Goal: Check status: Check status

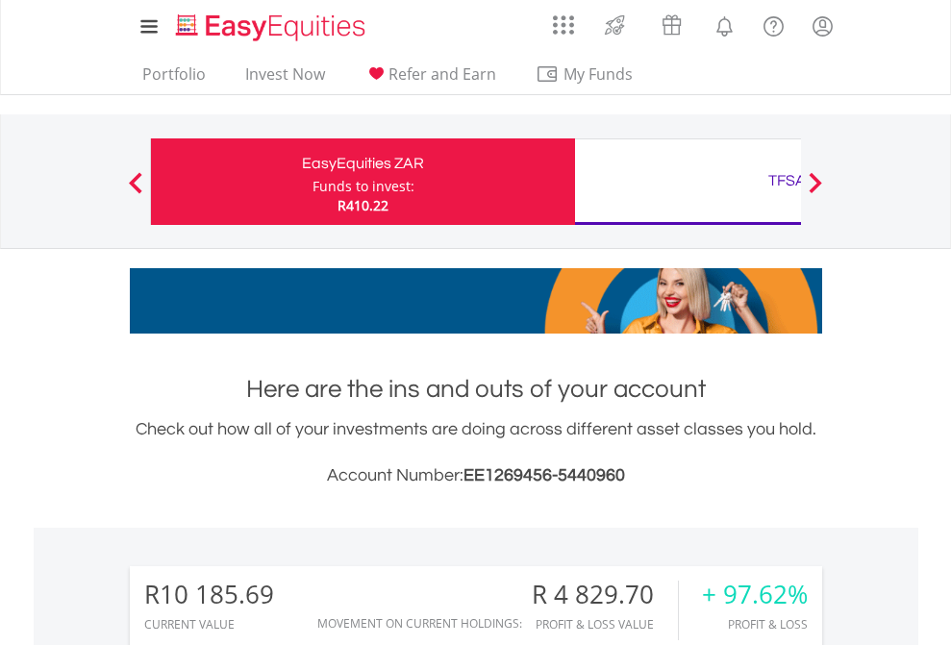
scroll to position [185, 302]
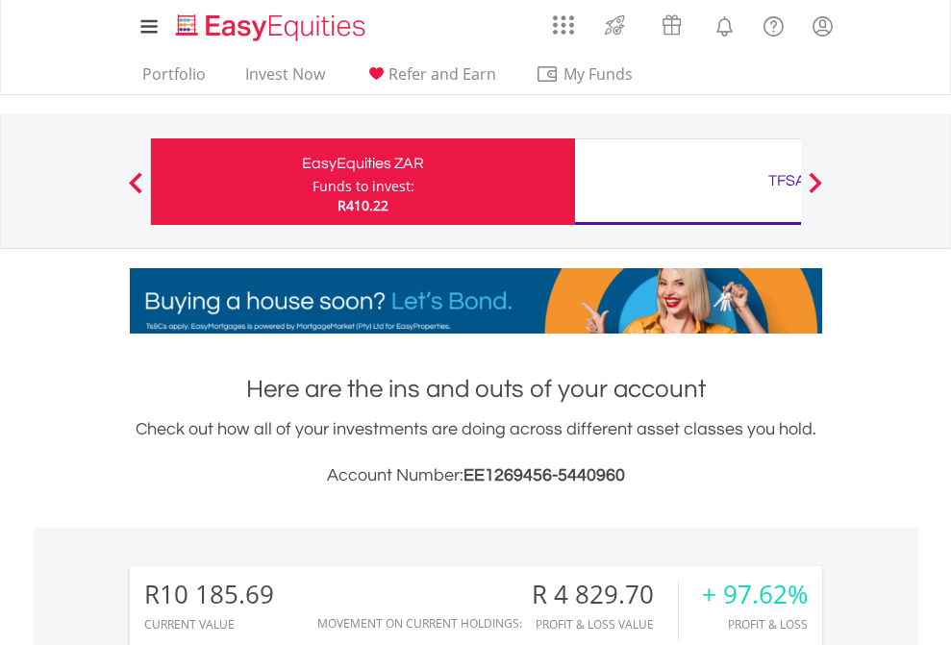
click at [313, 182] on div "Funds to invest:" at bounding box center [364, 186] width 102 height 19
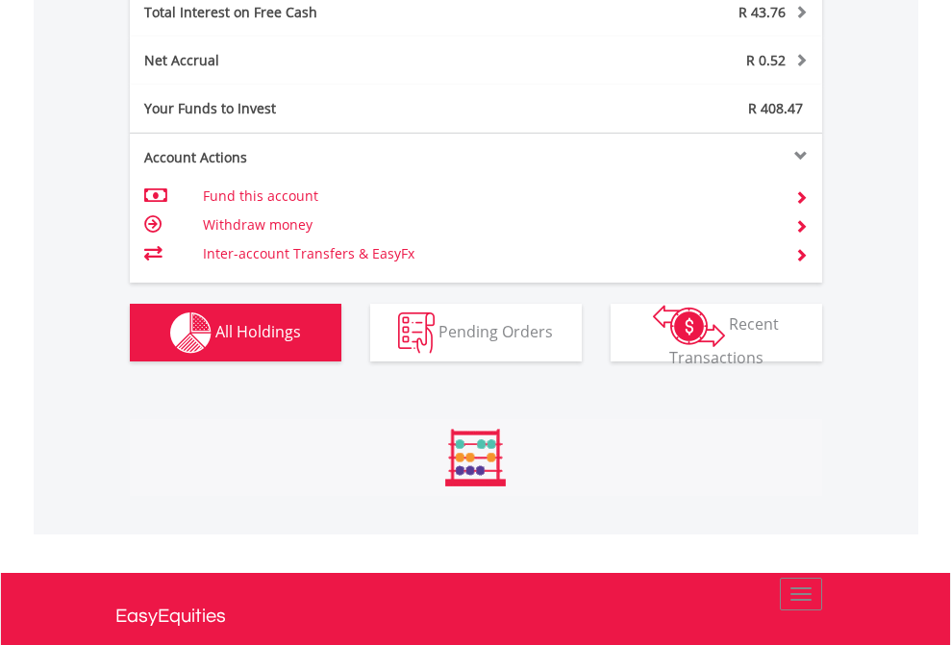
scroll to position [185, 302]
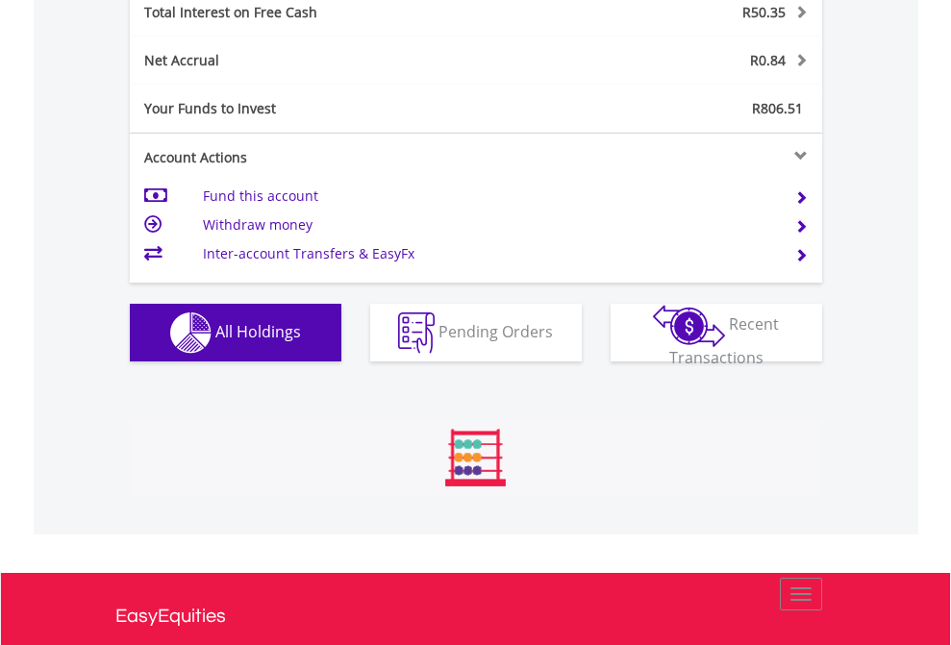
scroll to position [2216, 0]
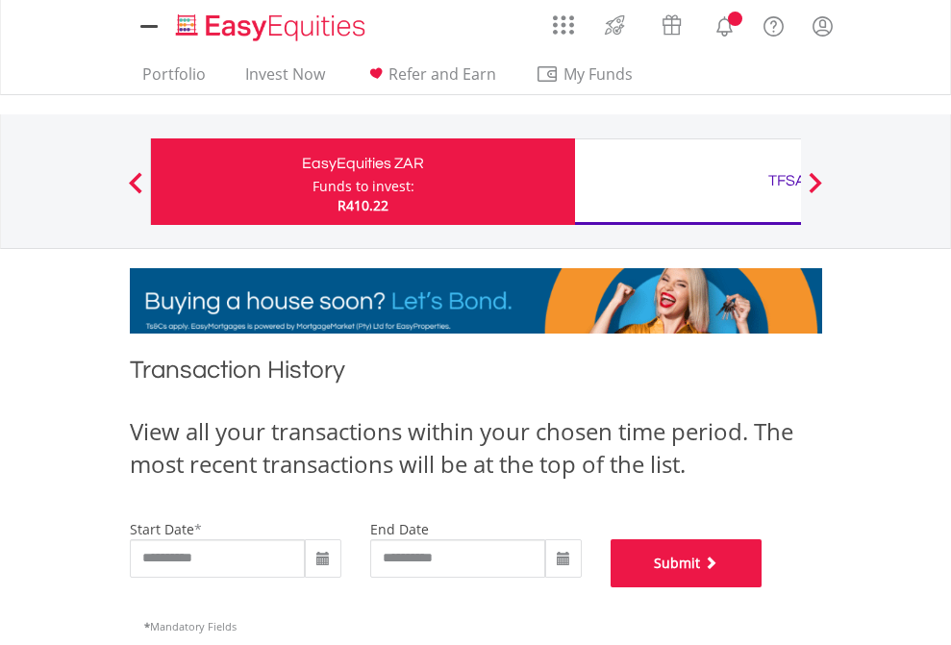
click at [763, 588] on button "Submit" at bounding box center [687, 563] width 152 height 48
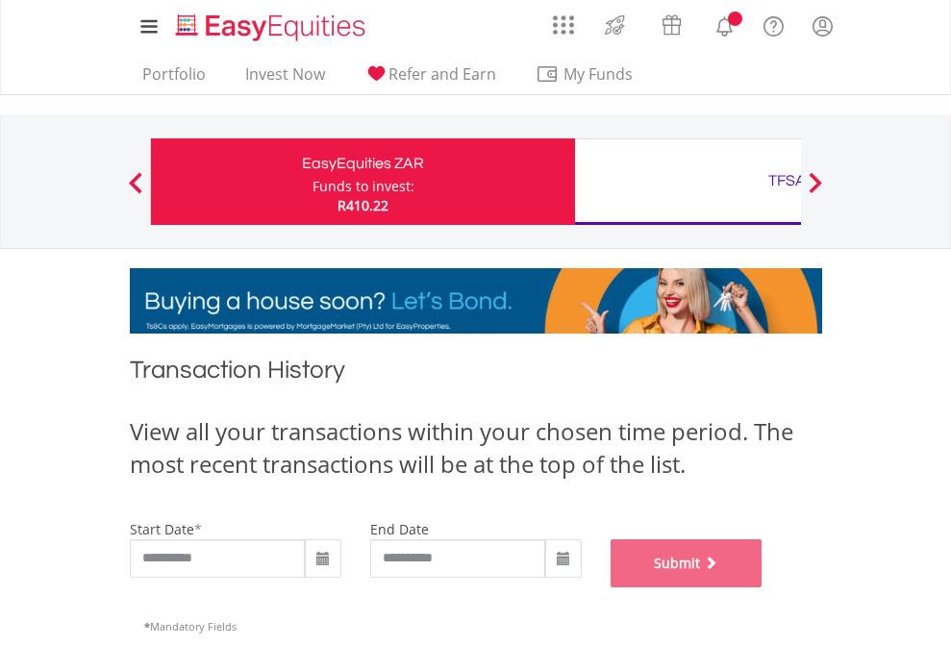
scroll to position [780, 0]
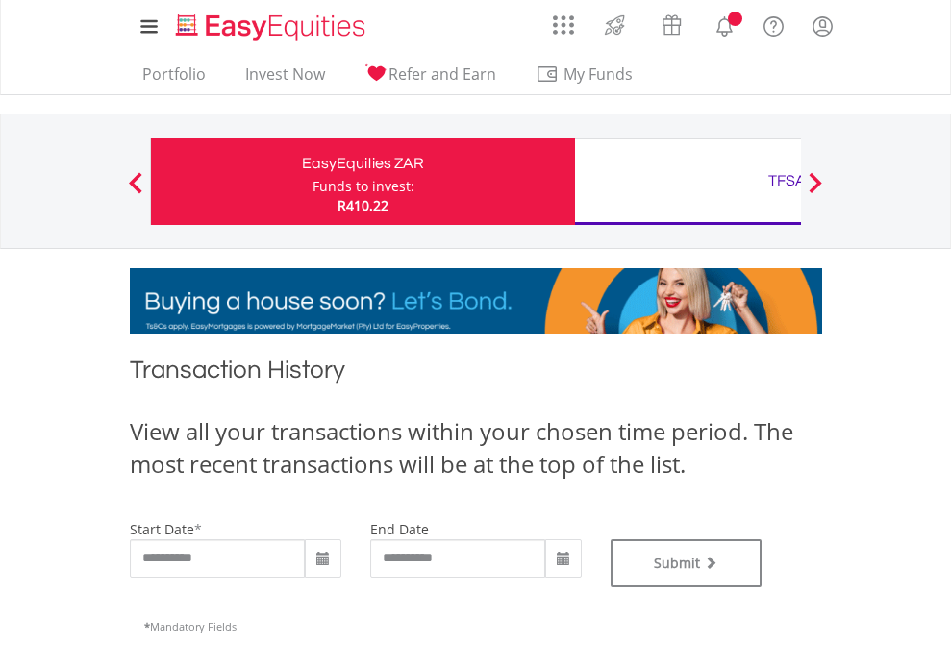
click at [688, 182] on div "TFSA" at bounding box center [787, 180] width 401 height 27
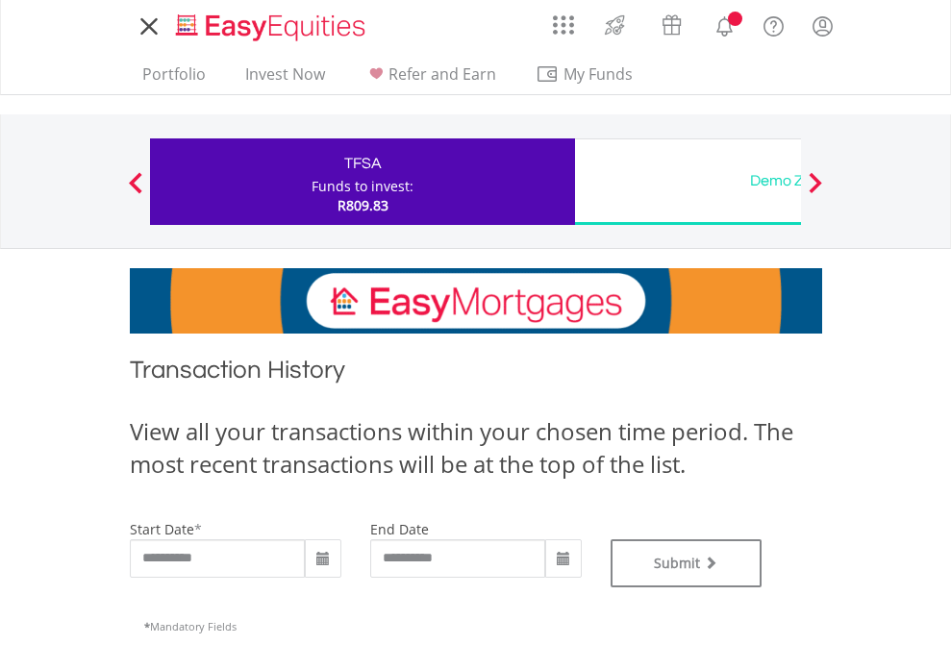
type input "**********"
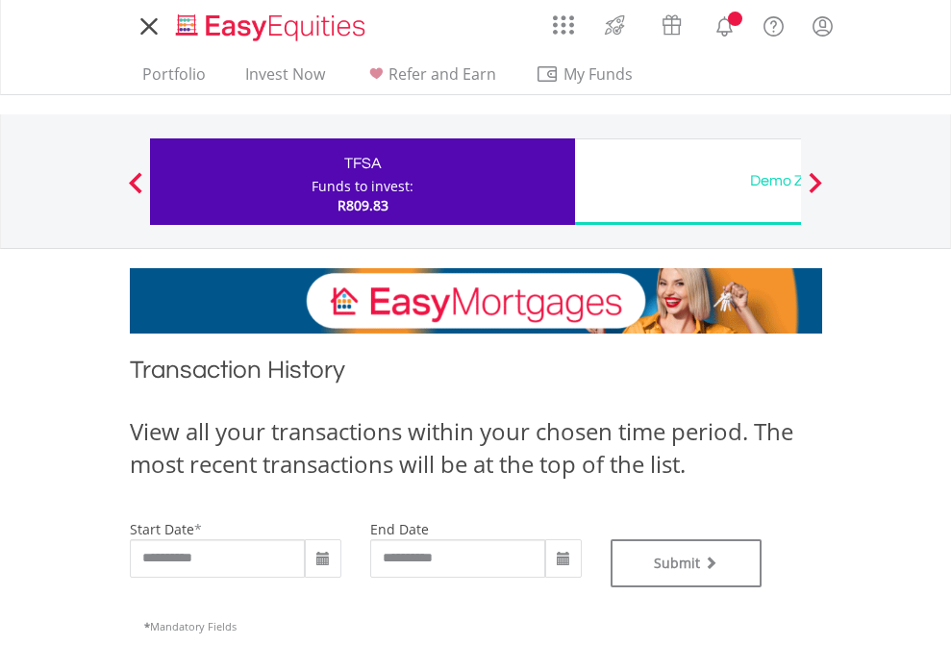
type input "**********"
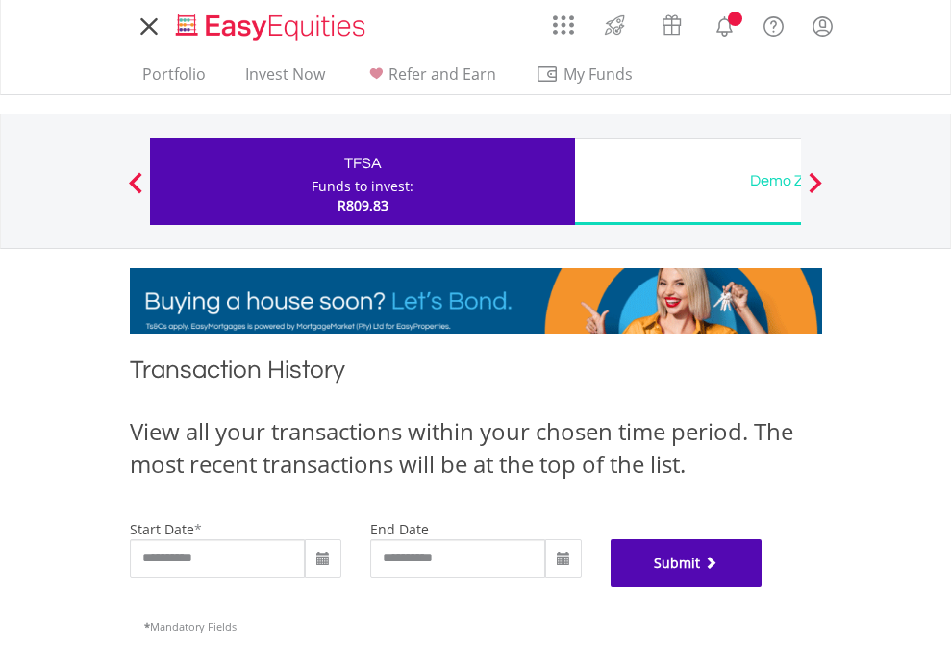
click at [763, 588] on button "Submit" at bounding box center [687, 563] width 152 height 48
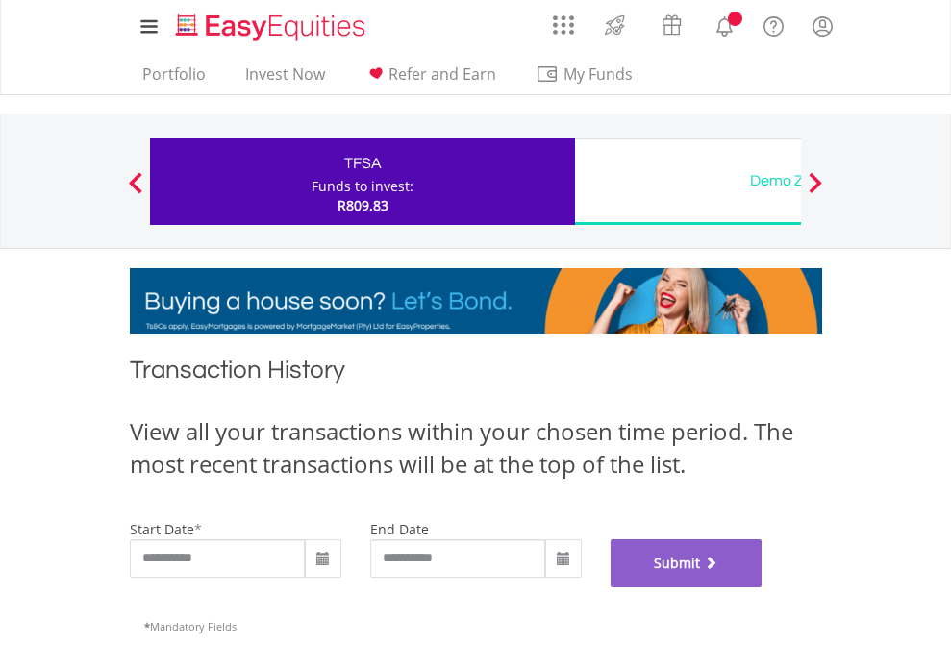
scroll to position [780, 0]
